Goal: Task Accomplishment & Management: Manage account settings

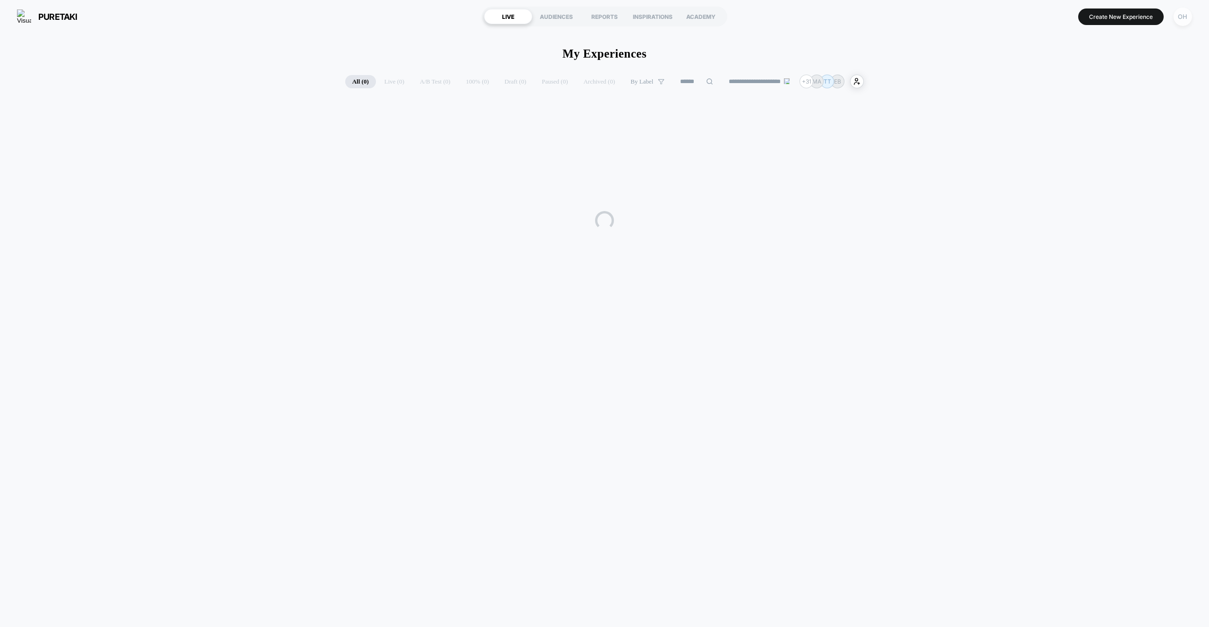
drag, startPoint x: 1189, startPoint y: 20, endPoint x: 1183, endPoint y: 24, distance: 6.8
click at [1189, 20] on div "OH" at bounding box center [1183, 17] width 18 height 18
click at [1092, 130] on span "Account Settings" at bounding box center [1134, 130] width 96 height 8
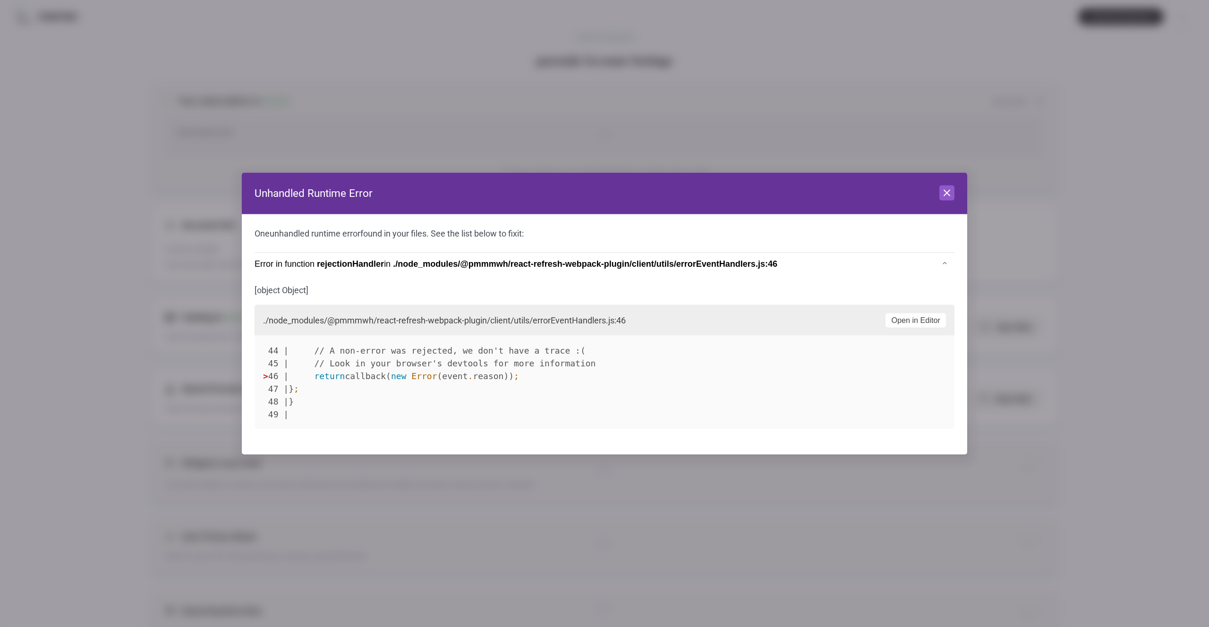
scroll to position [128, 0]
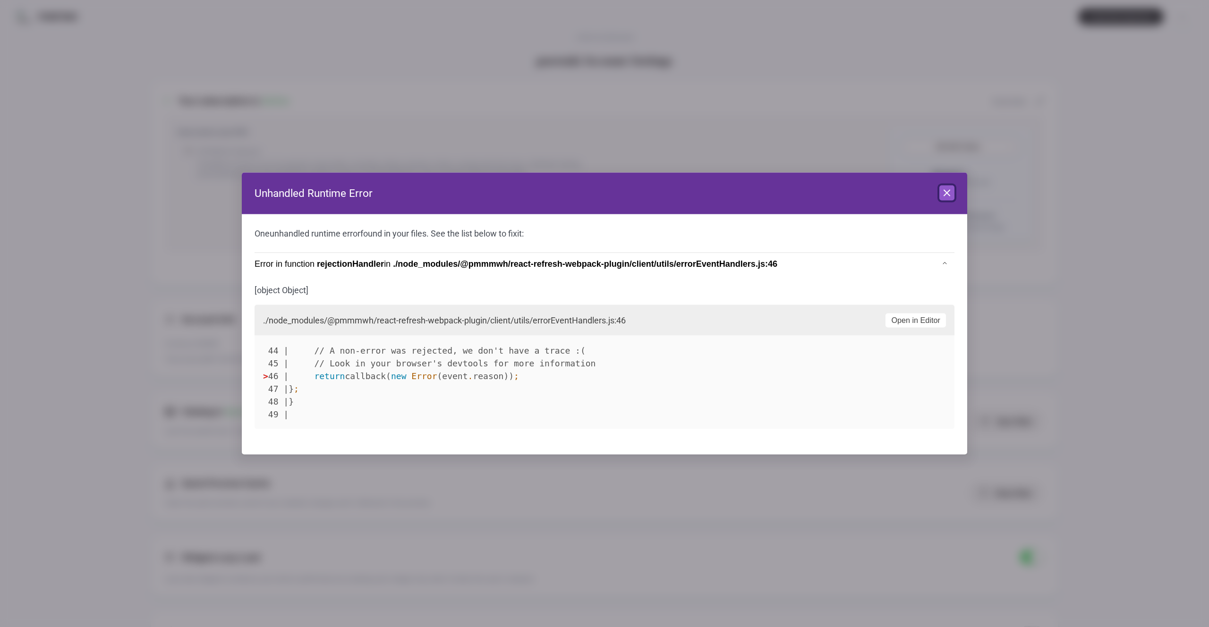
click at [946, 197] on icon at bounding box center [946, 192] width 11 height 11
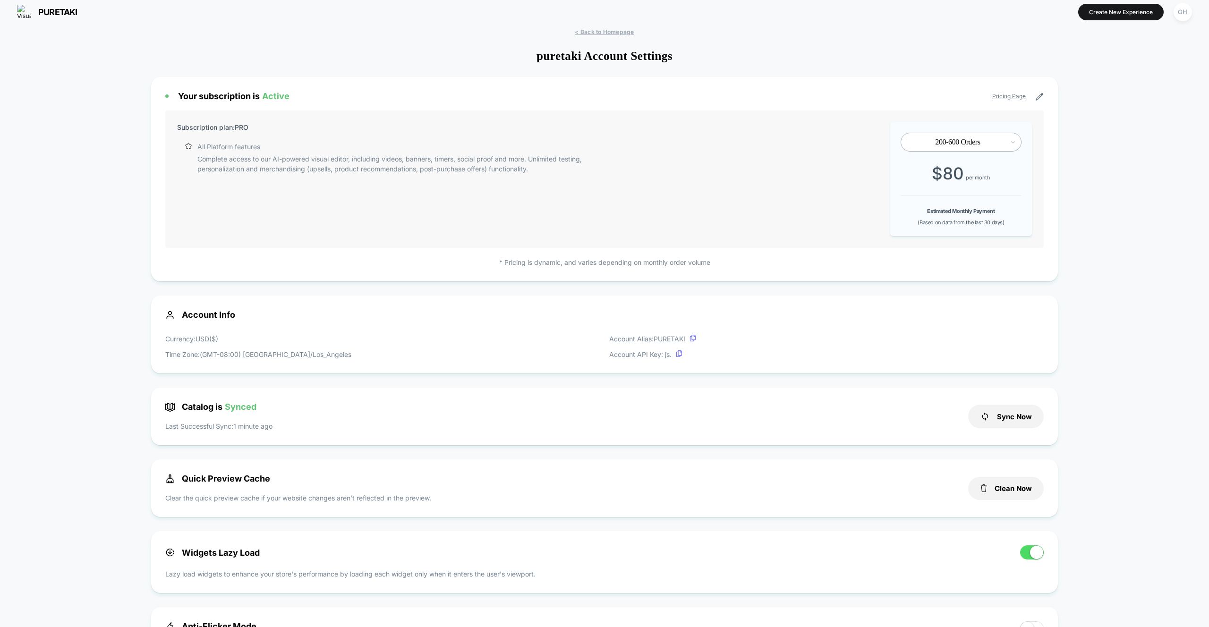
click at [1192, 17] on button "OH" at bounding box center [1183, 11] width 24 height 19
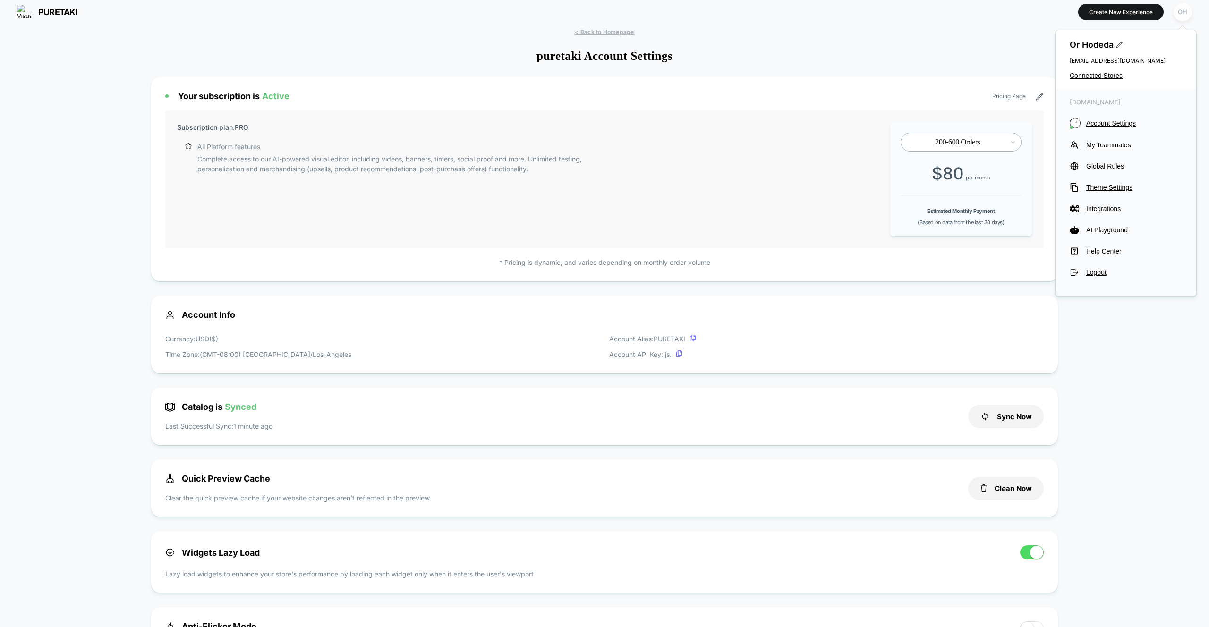
scroll to position [6, 0]
click at [1090, 167] on span "Global Rules" at bounding box center [1134, 166] width 96 height 8
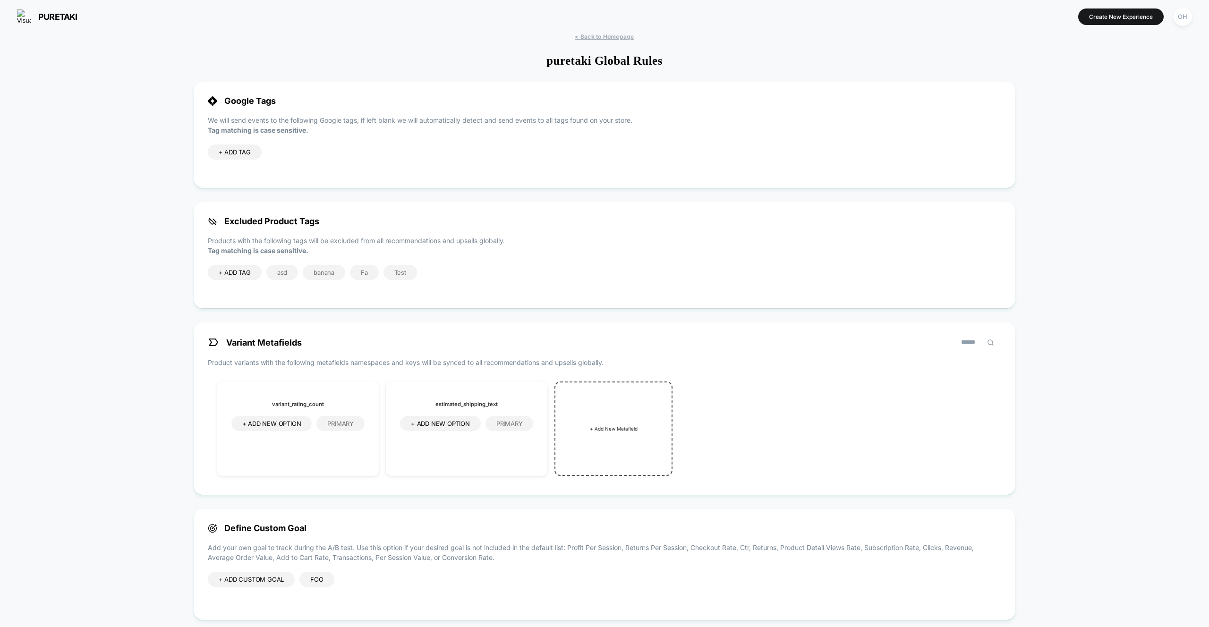
click at [230, 149] on span "+ ADD TAG" at bounding box center [235, 152] width 32 height 8
click at [238, 150] on input at bounding box center [247, 153] width 57 height 8
type input "**********"
click at [282, 153] on icon at bounding box center [284, 152] width 9 height 9
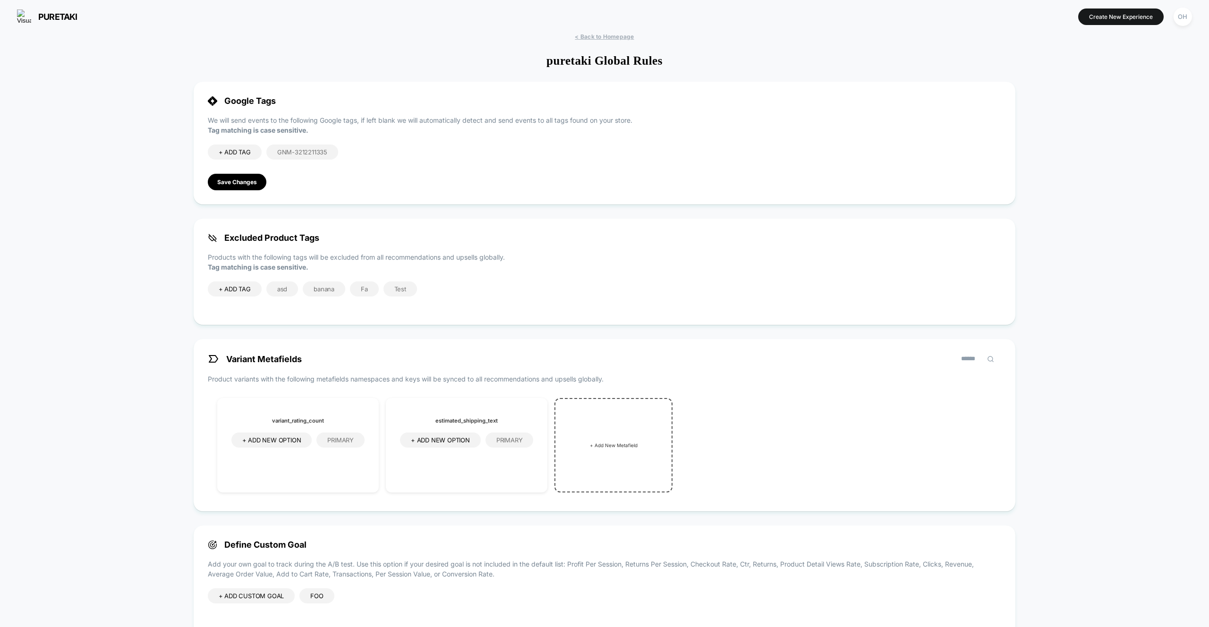
drag, startPoint x: 384, startPoint y: 154, endPoint x: 345, endPoint y: 160, distance: 39.5
click at [384, 154] on div "+ ADD TAG GNM-3212211335" at bounding box center [605, 162] width 794 height 34
click at [253, 179] on button "Save Changes" at bounding box center [237, 182] width 59 height 17
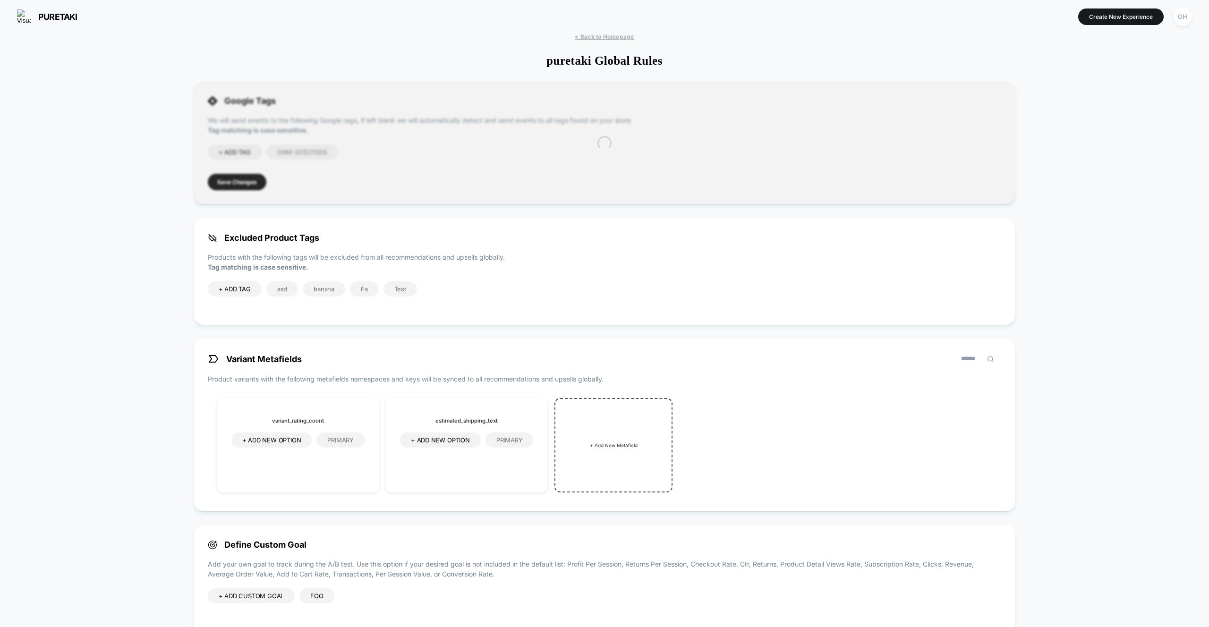
click at [387, 69] on div "< Back to Homepage puretaki Global Rules Google Tags We will send events to the…" at bounding box center [604, 399] width 1209 height 733
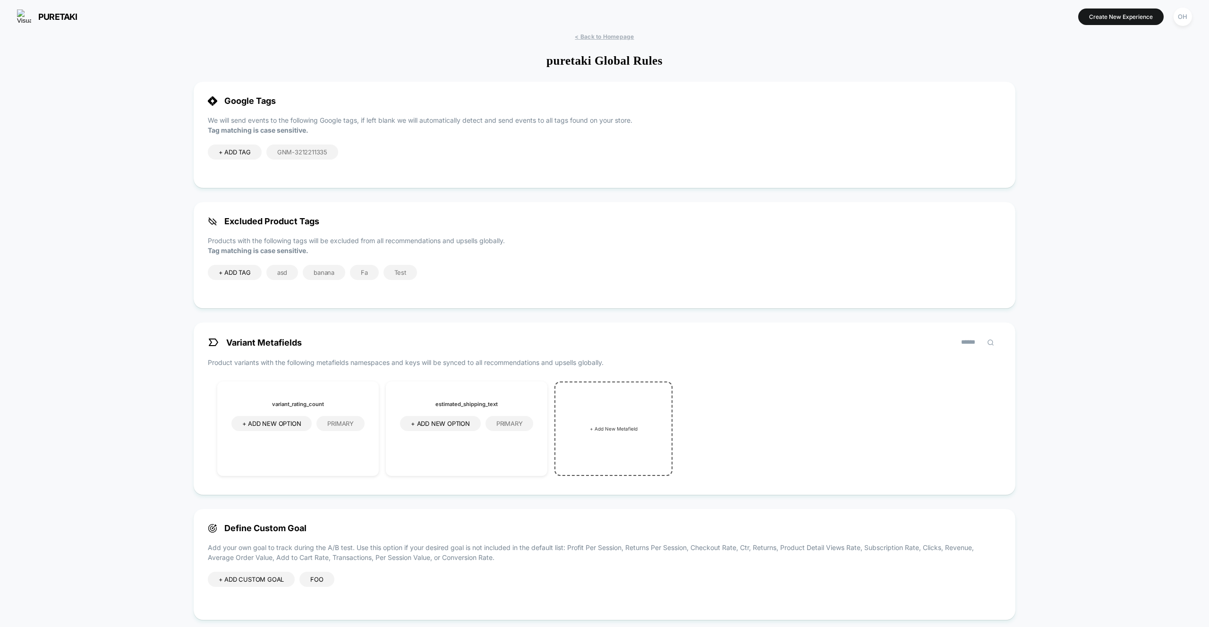
click at [387, 69] on div "< Back to Homepage puretaki Global Rules Google Tags We will send events to the…" at bounding box center [604, 391] width 1209 height 717
